Goal: Navigation & Orientation: Find specific page/section

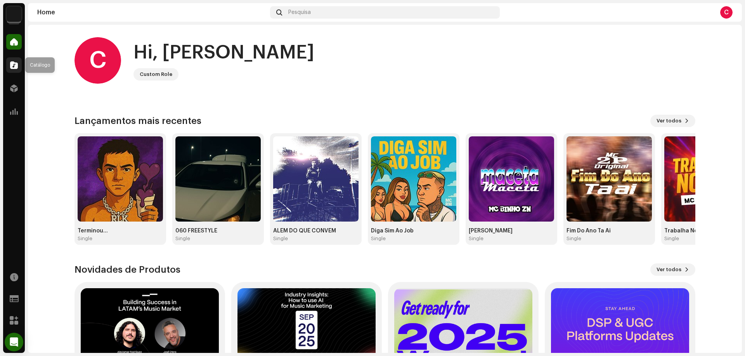
click at [15, 68] on span at bounding box center [14, 65] width 8 height 6
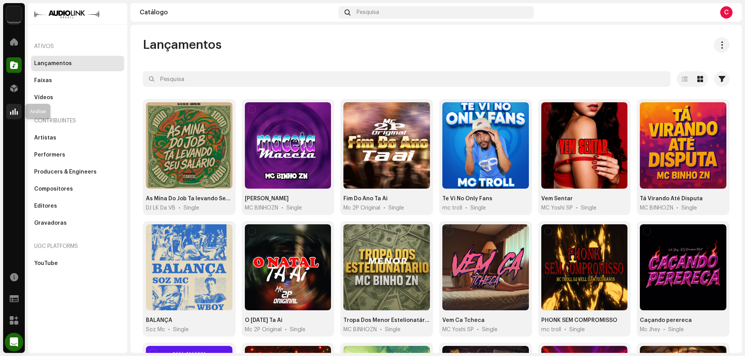
click at [14, 115] on span at bounding box center [14, 112] width 8 height 6
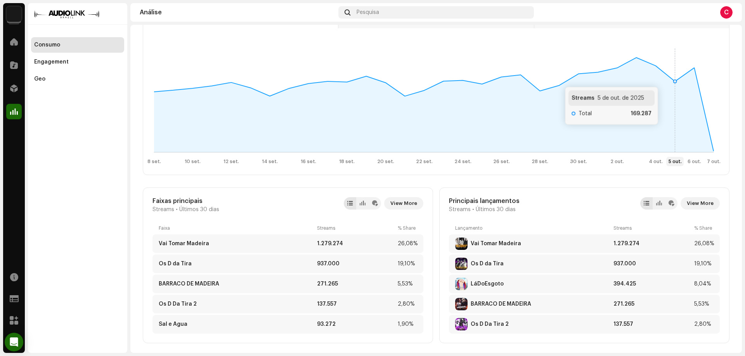
scroll to position [116, 0]
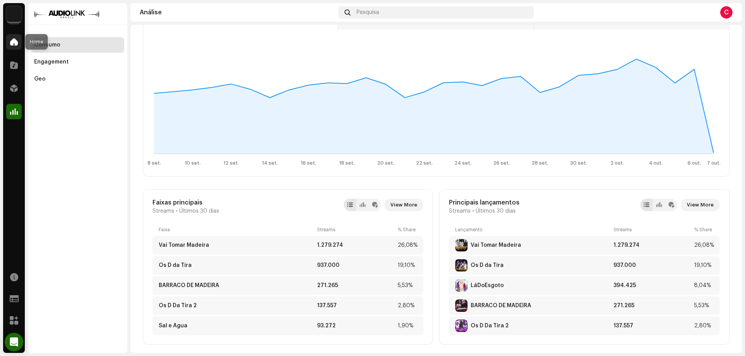
click at [10, 40] on span at bounding box center [14, 42] width 8 height 6
